Goal: Transaction & Acquisition: Obtain resource

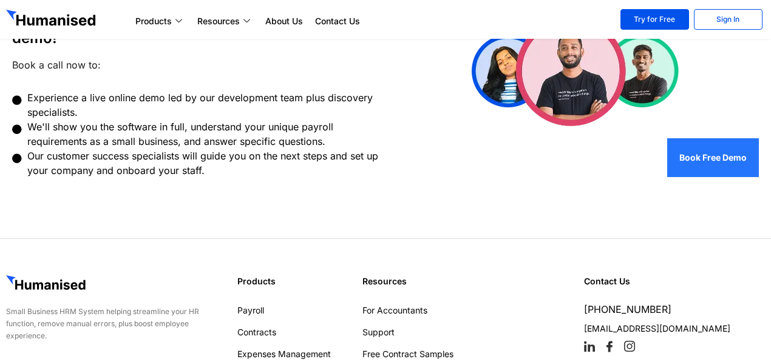
scroll to position [985, 0]
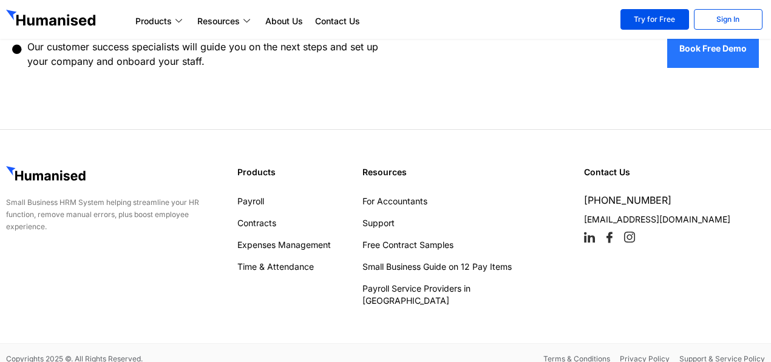
click at [611, 324] on section "Small Business HRM System helping streamline your HR function, remove manual er…" at bounding box center [385, 236] width 771 height 214
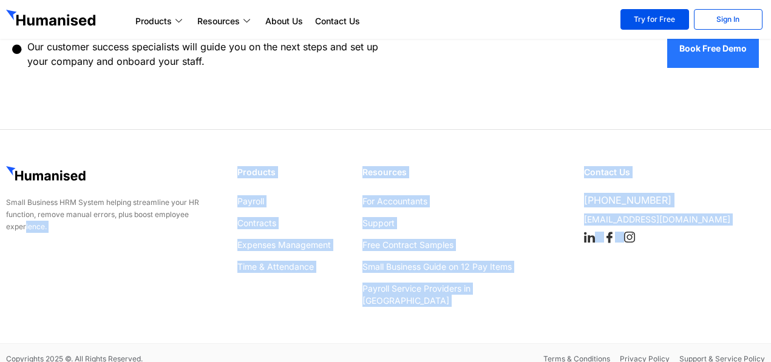
drag, startPoint x: 723, startPoint y: 313, endPoint x: 0, endPoint y: 226, distance: 728.2
click at [0, 226] on section "Small Business HRM System helping streamline your HR function, remove manual er…" at bounding box center [385, 236] width 771 height 214
click at [99, 274] on div "Small Business HRM System helping streamline your HR function, remove manual er…" at bounding box center [115, 236] width 231 height 153
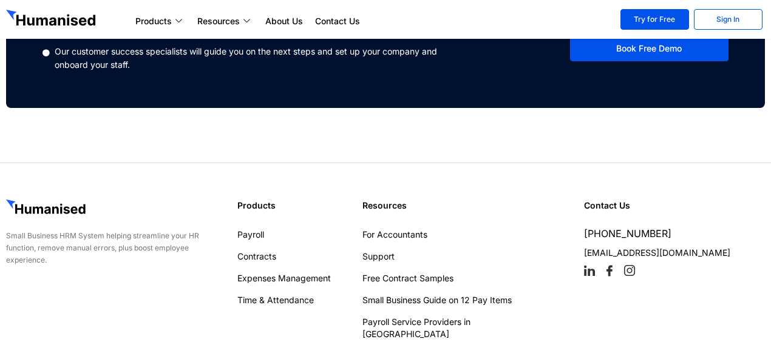
scroll to position [1054, 0]
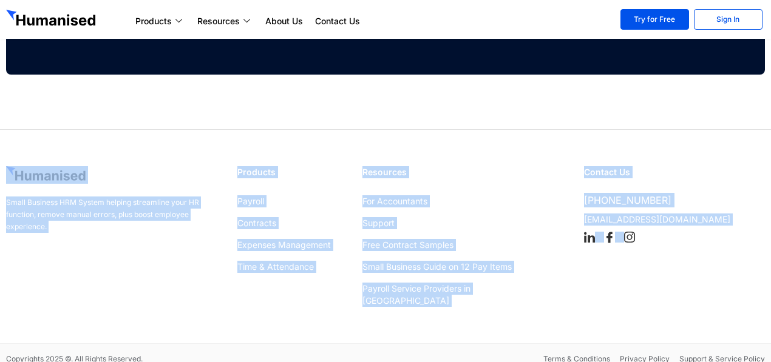
drag, startPoint x: 738, startPoint y: 319, endPoint x: 0, endPoint y: 150, distance: 757.2
click at [0, 150] on section "Small Business HRM System helping streamline your HR function, remove manual er…" at bounding box center [385, 236] width 771 height 214
click at [76, 161] on div "Small Business HRM System helping streamline your HR function, remove manual er…" at bounding box center [115, 236] width 231 height 153
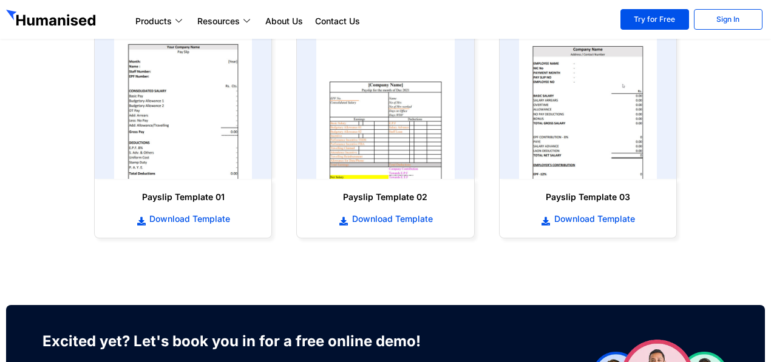
scroll to position [569, 0]
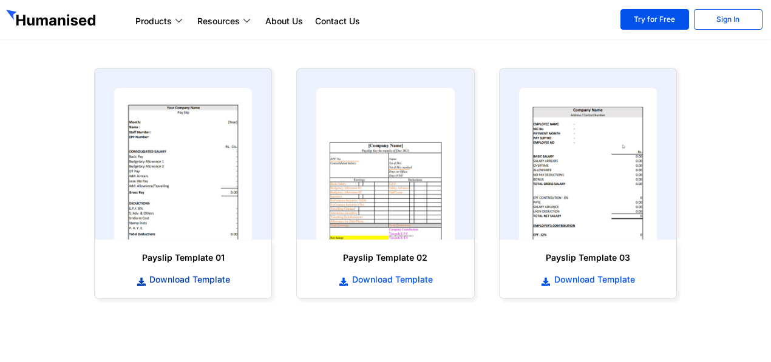
click at [205, 280] on span "Download Template" at bounding box center [188, 280] width 84 height 12
